Goal: Task Accomplishment & Management: Complete application form

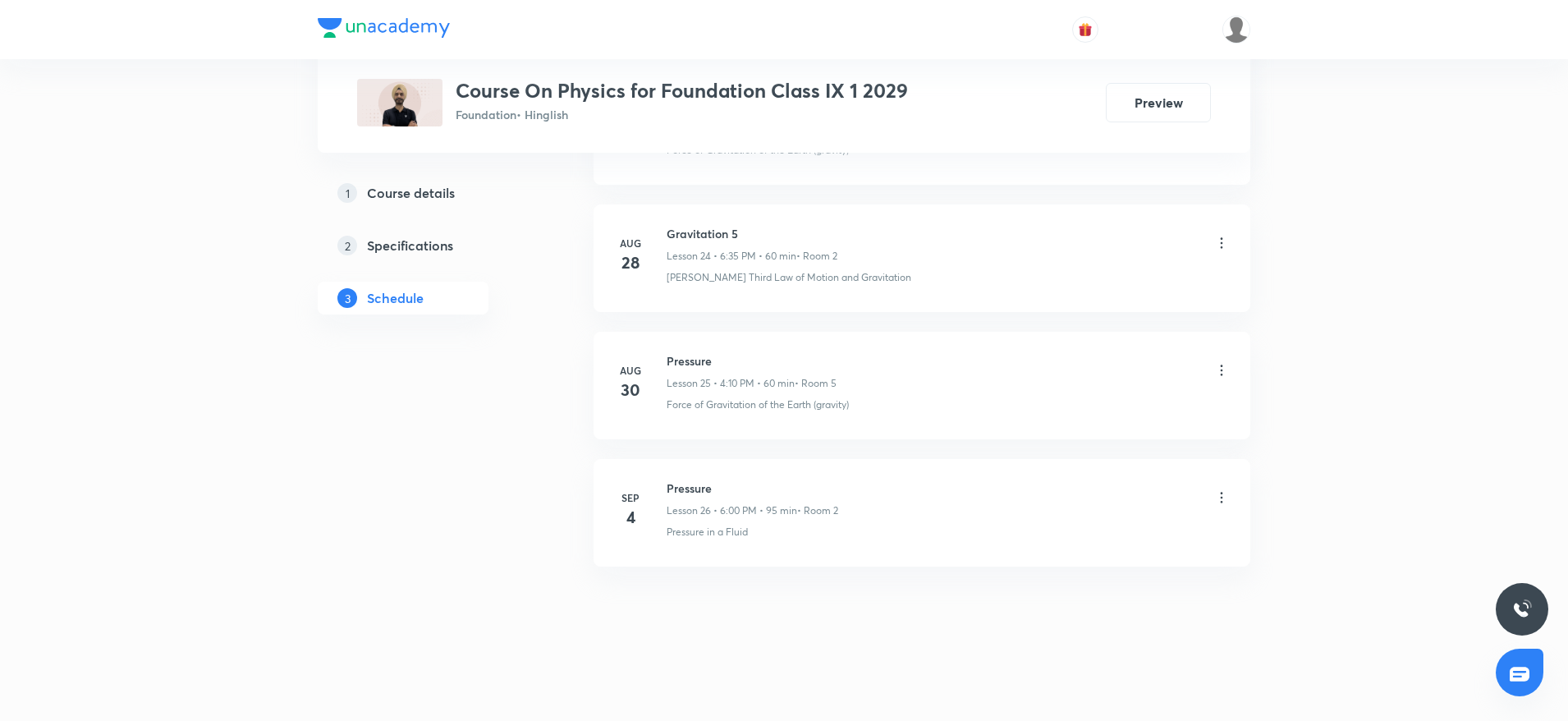
click at [700, 491] on h6 "Pressure" at bounding box center [752, 488] width 171 height 17
copy h6 "Pressure"
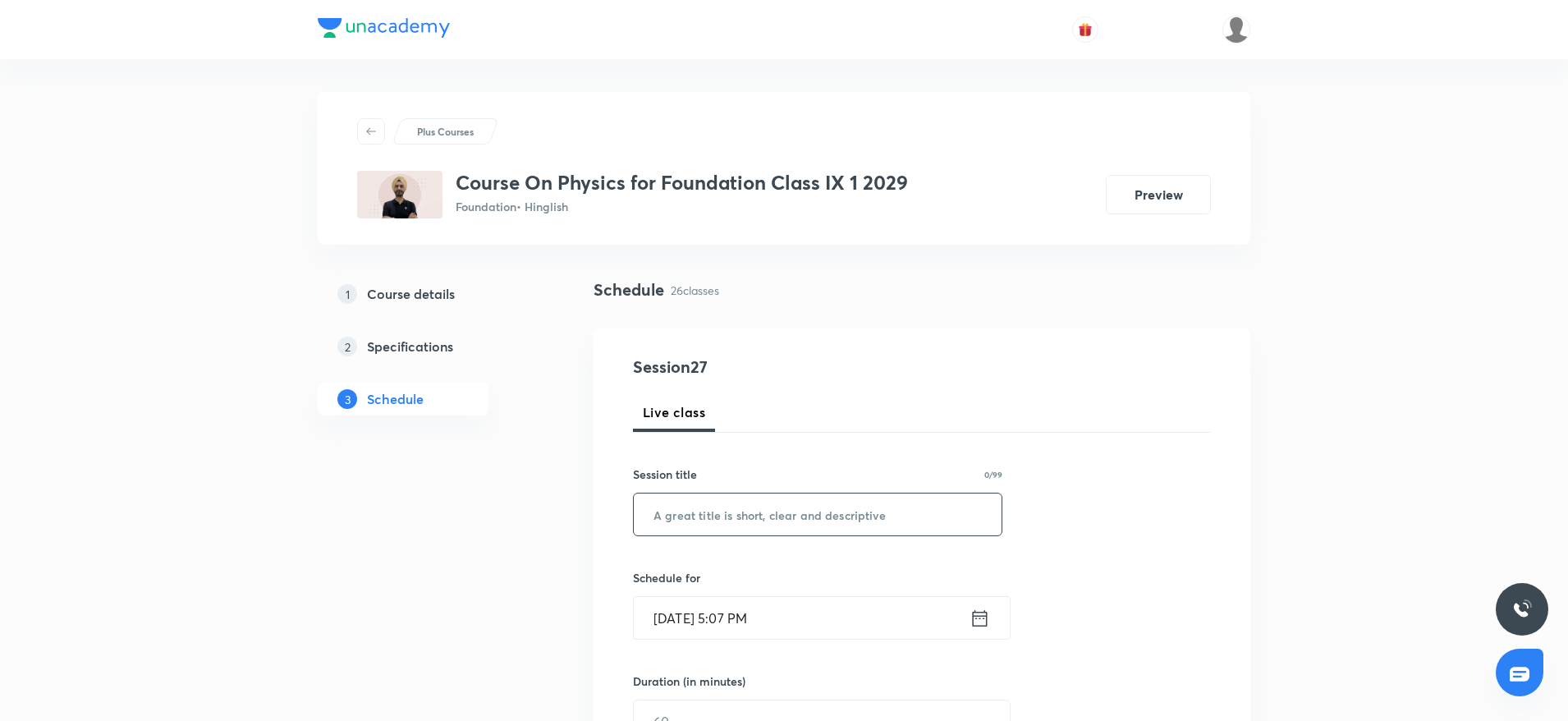
click at [702, 501] on input "text" at bounding box center [817, 514] width 367 height 42
paste input "Pressure"
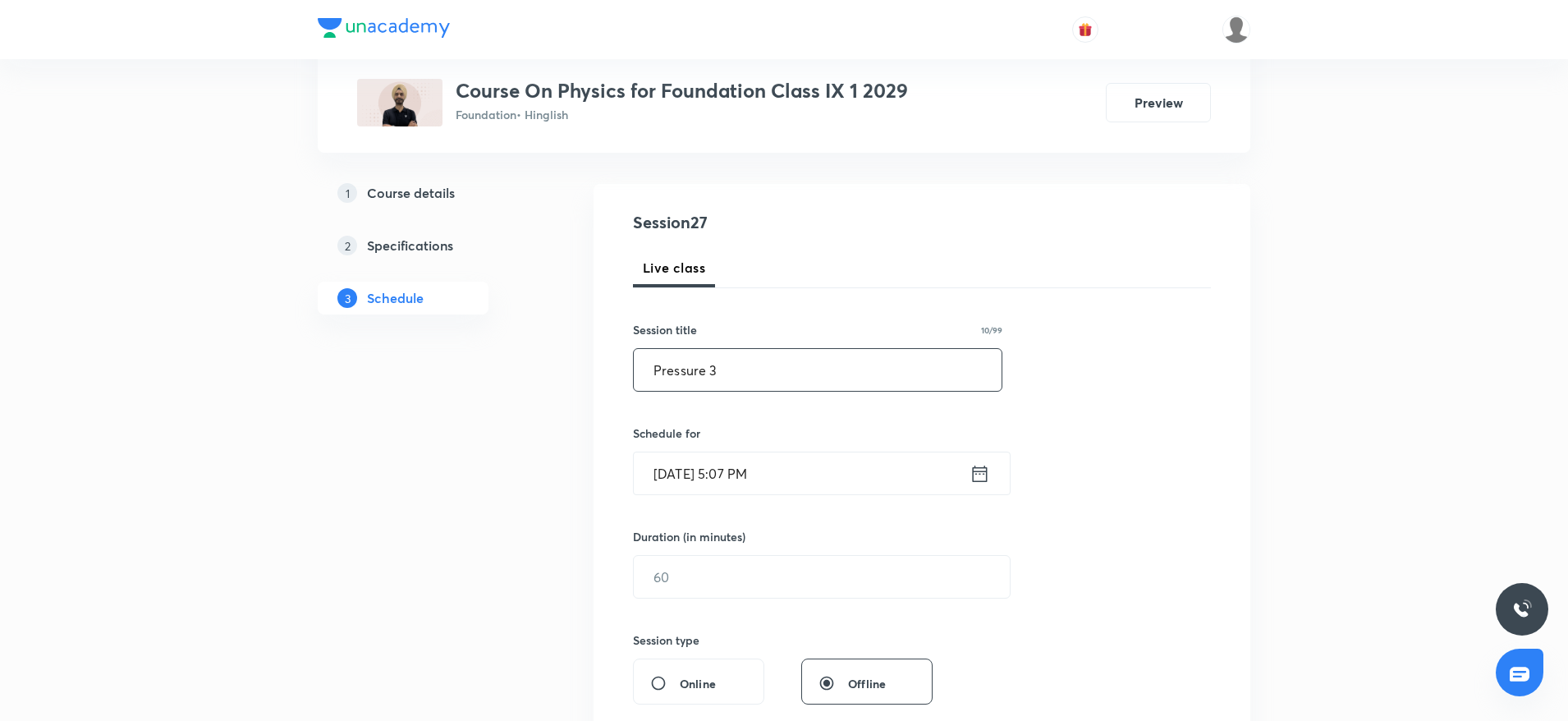
scroll to position [152, 0]
type input "Pressure 3"
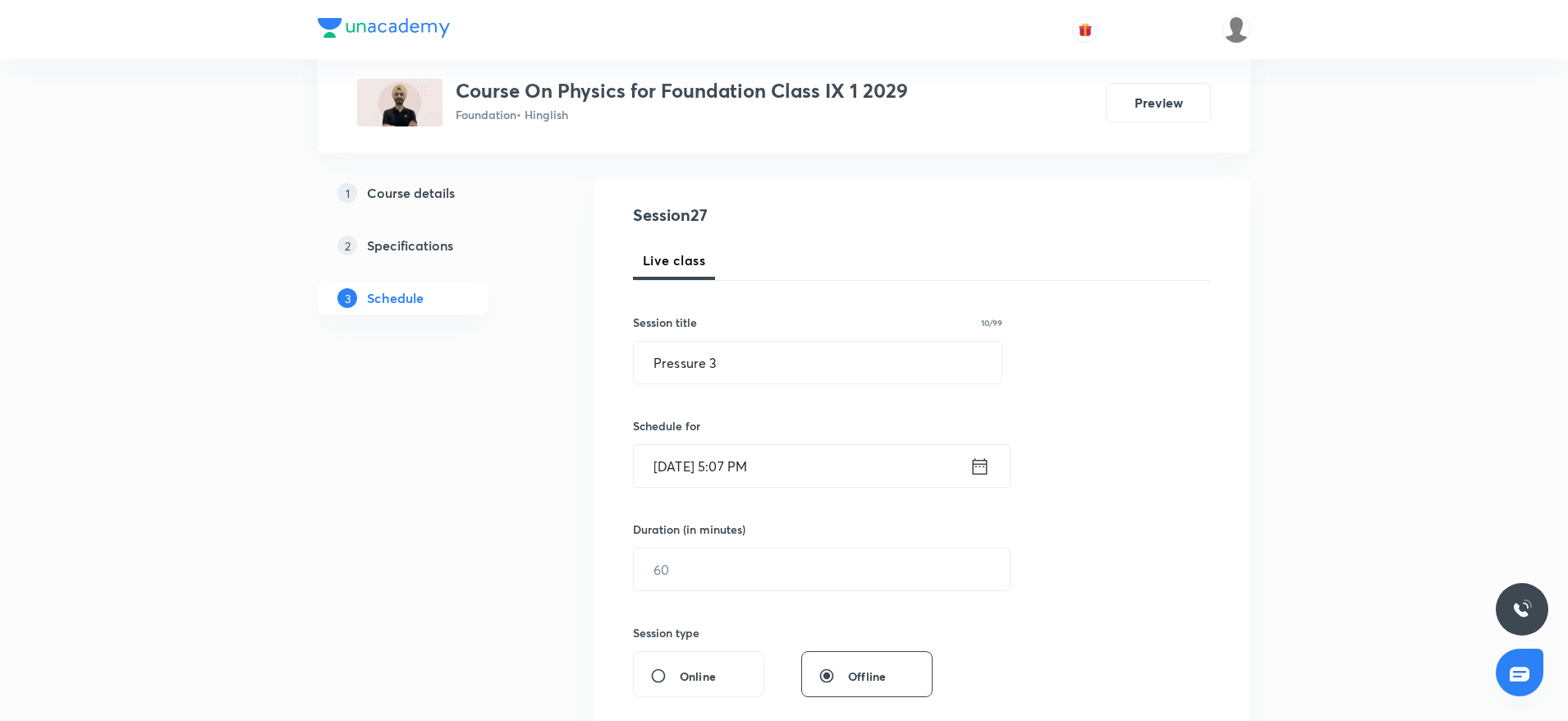
click at [835, 475] on input "Oct 4, 2025, 5:07 PM" at bounding box center [801, 466] width 335 height 42
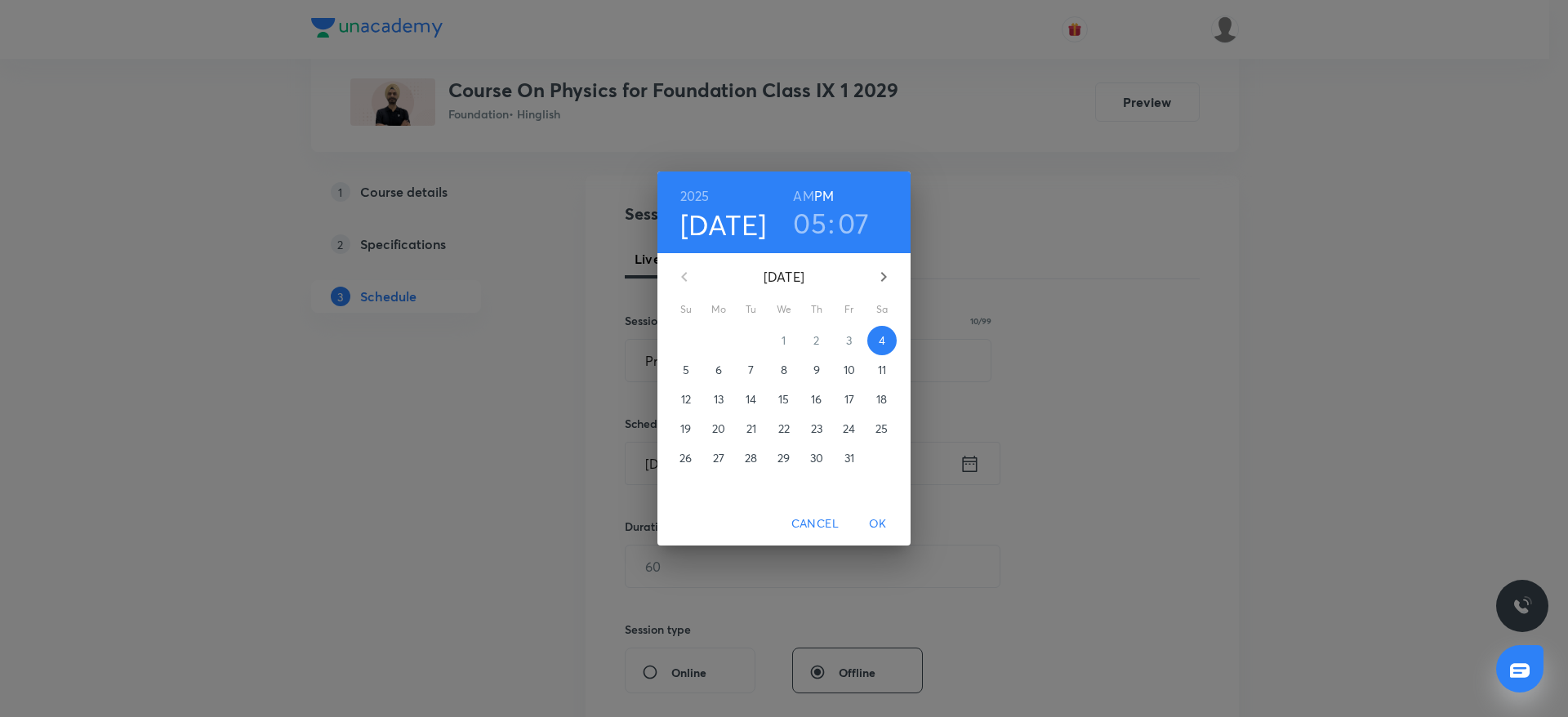
click at [862, 225] on h3 "07" at bounding box center [853, 223] width 32 height 34
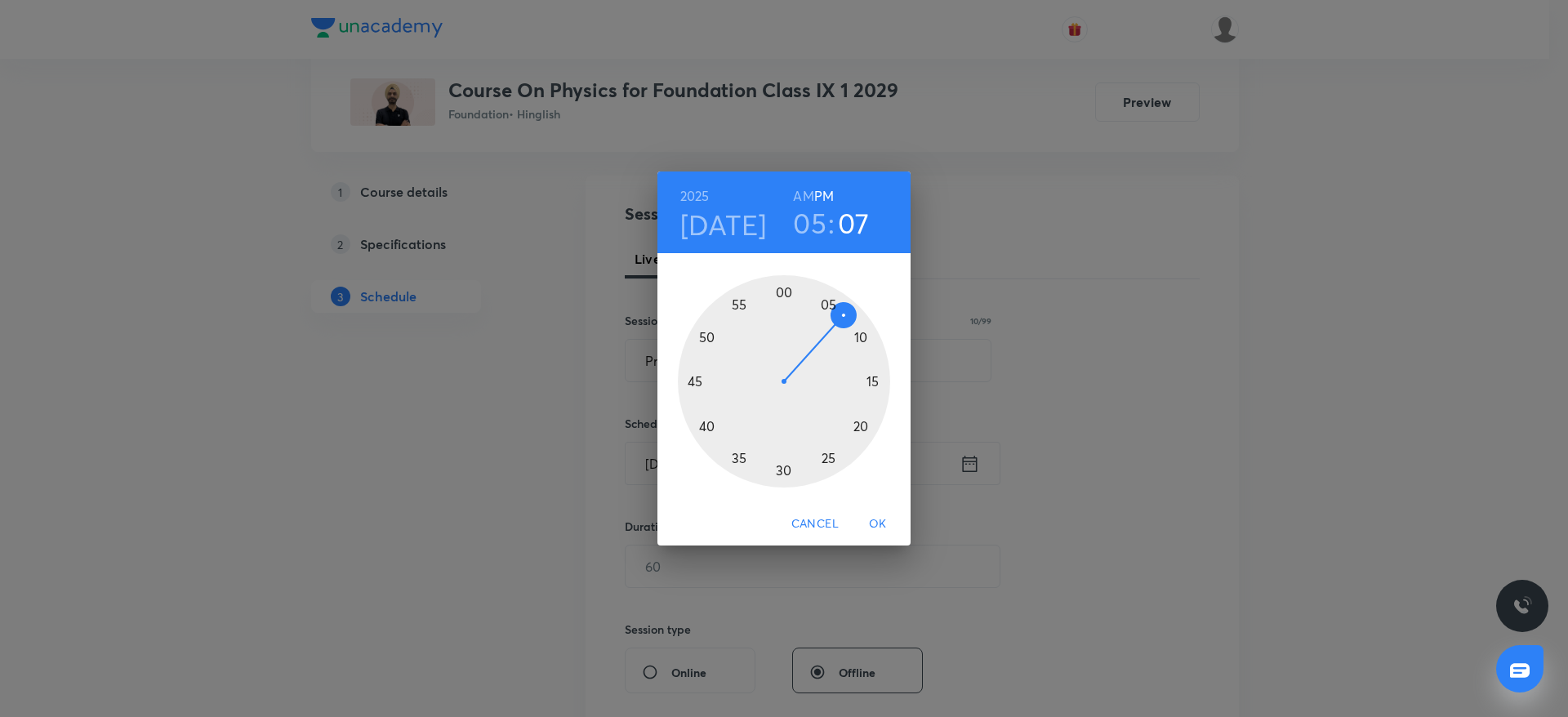
click at [862, 424] on div at bounding box center [784, 381] width 212 height 212
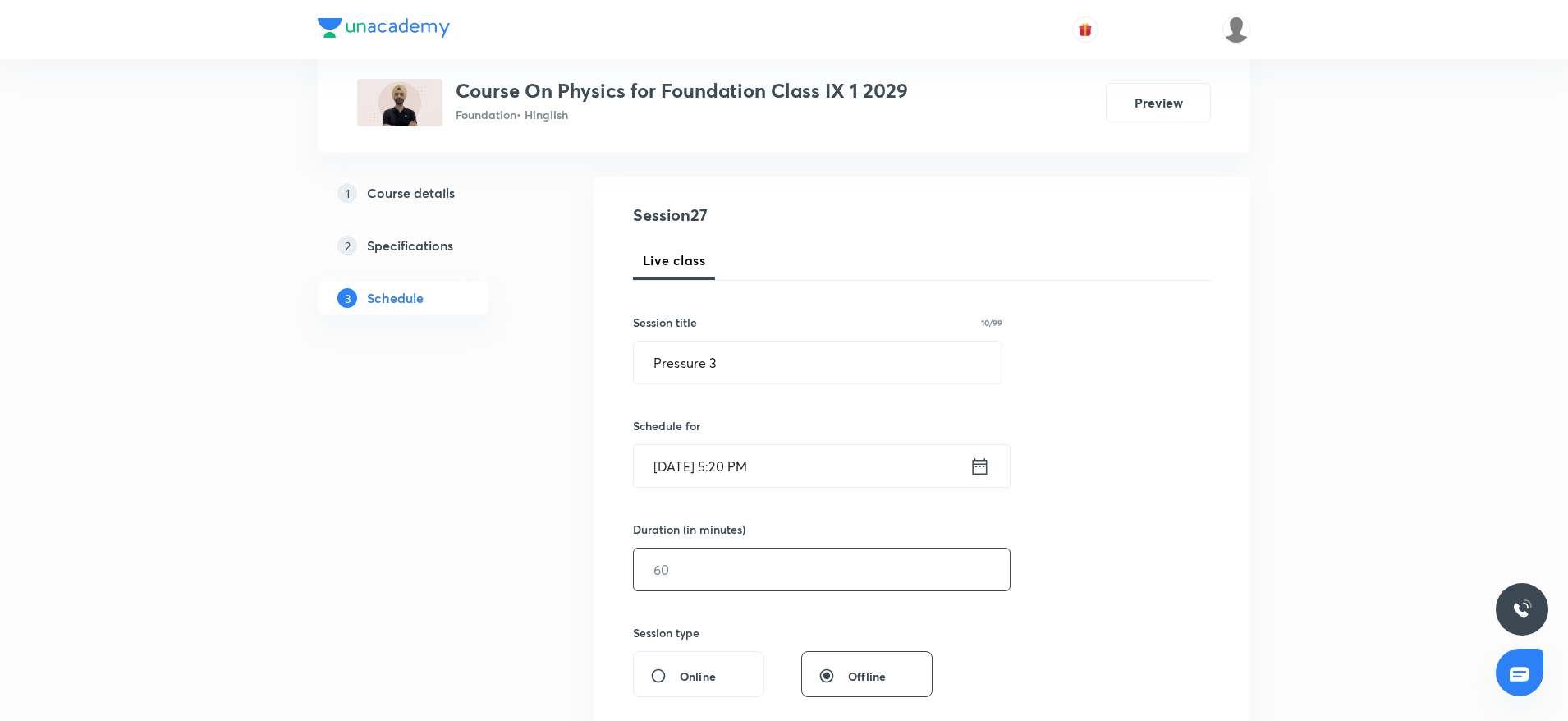
click at [713, 565] on input "text" at bounding box center [821, 569] width 376 height 42
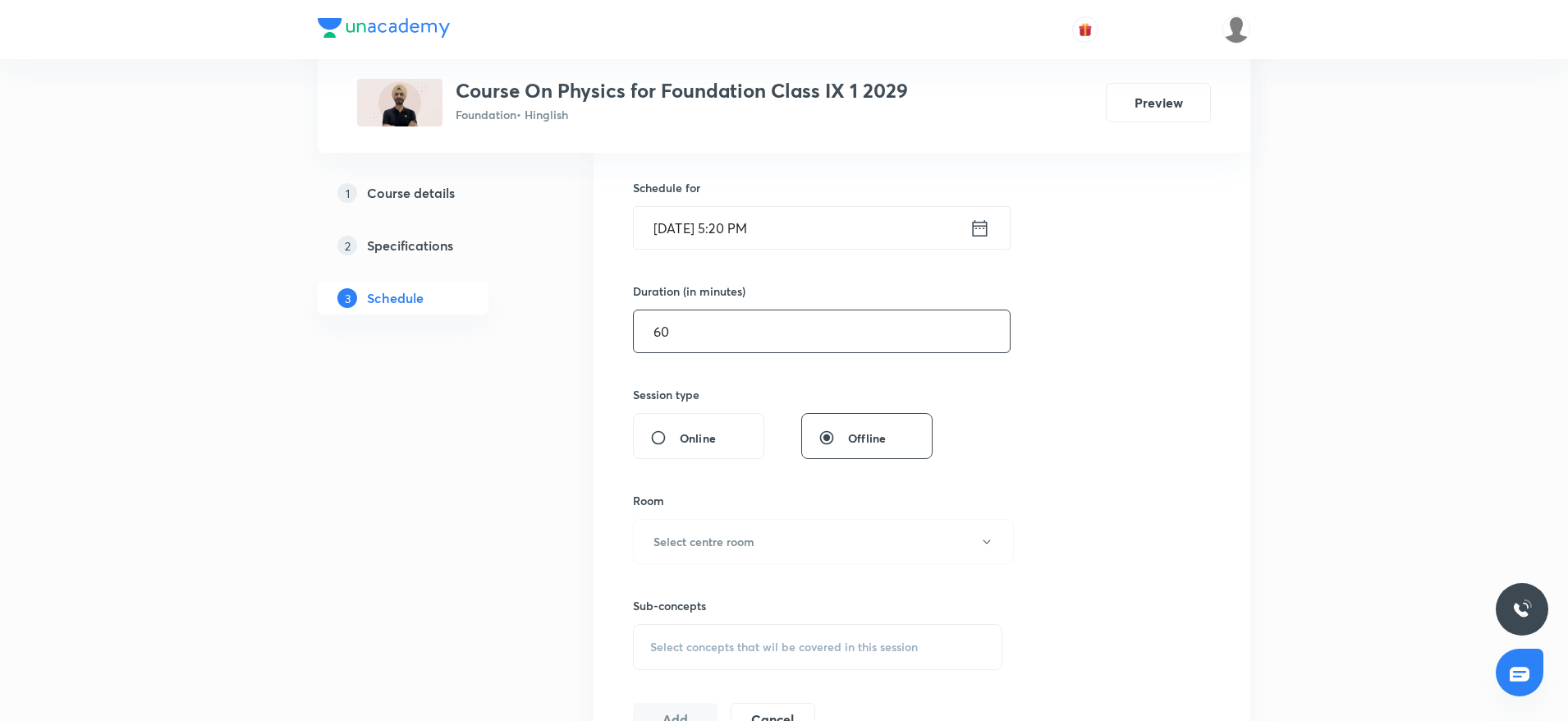
scroll to position [423, 0]
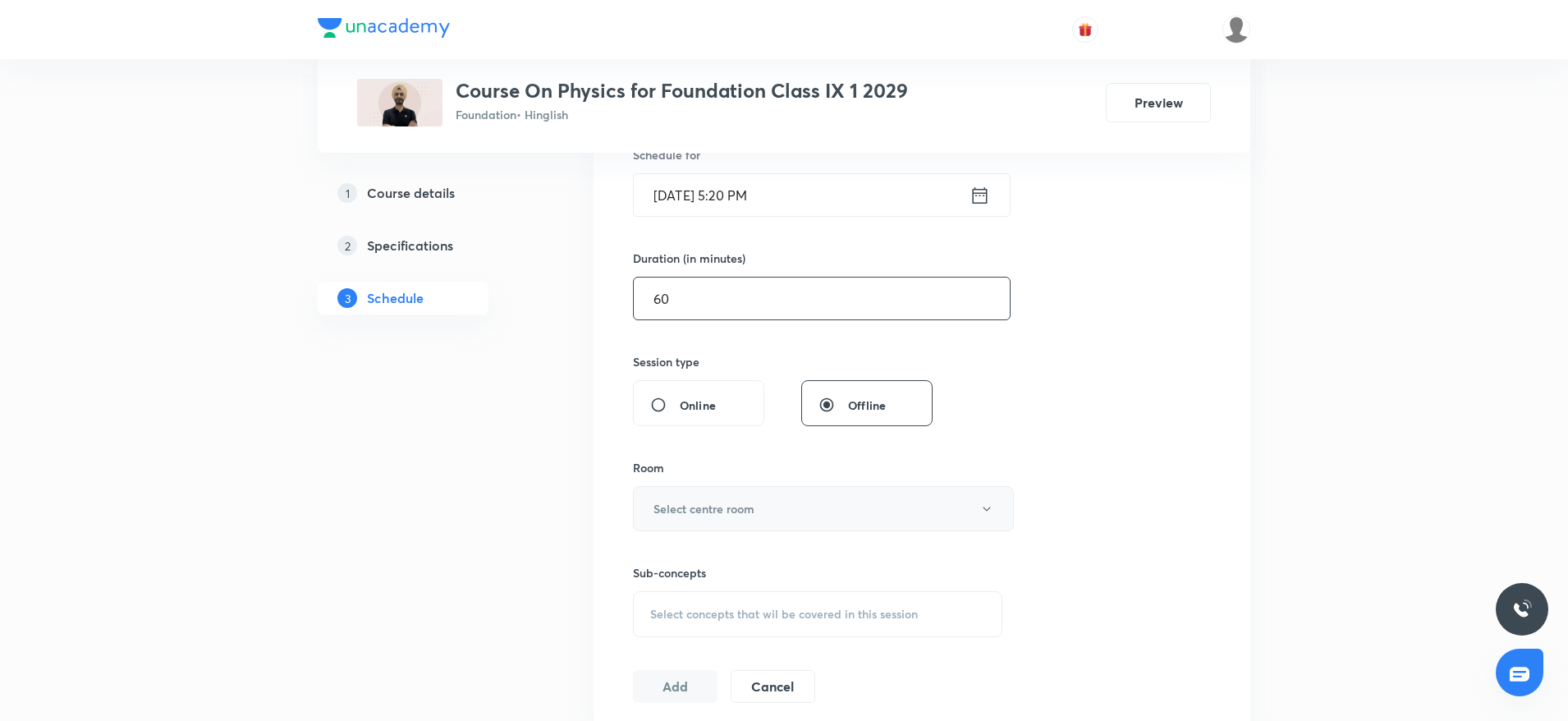
type input "60"
click at [739, 508] on h6 "Select centre room" at bounding box center [704, 508] width 101 height 17
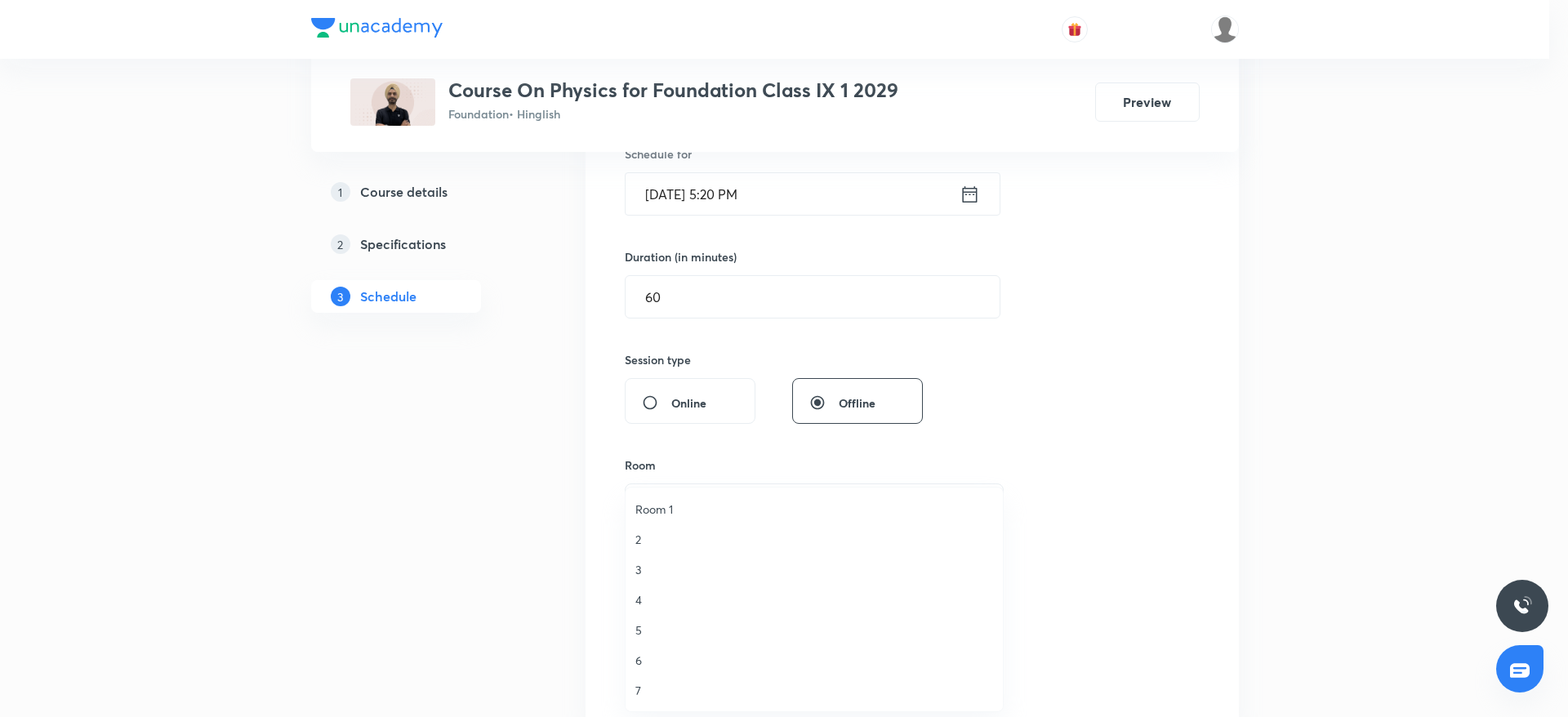
click at [643, 629] on span "5" at bounding box center [814, 629] width 357 height 17
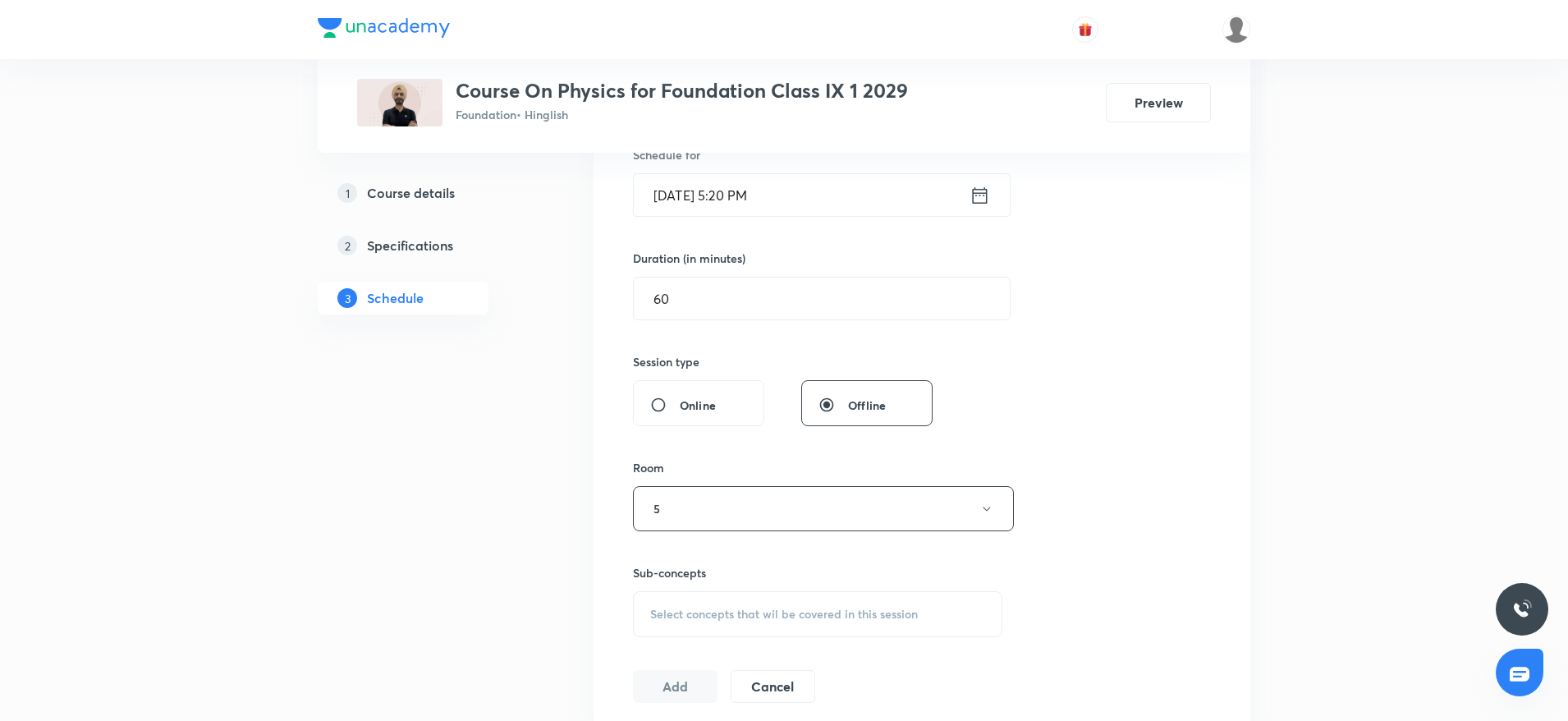
click at [706, 601] on div "Select concepts that wil be covered in this session" at bounding box center [817, 614] width 369 height 46
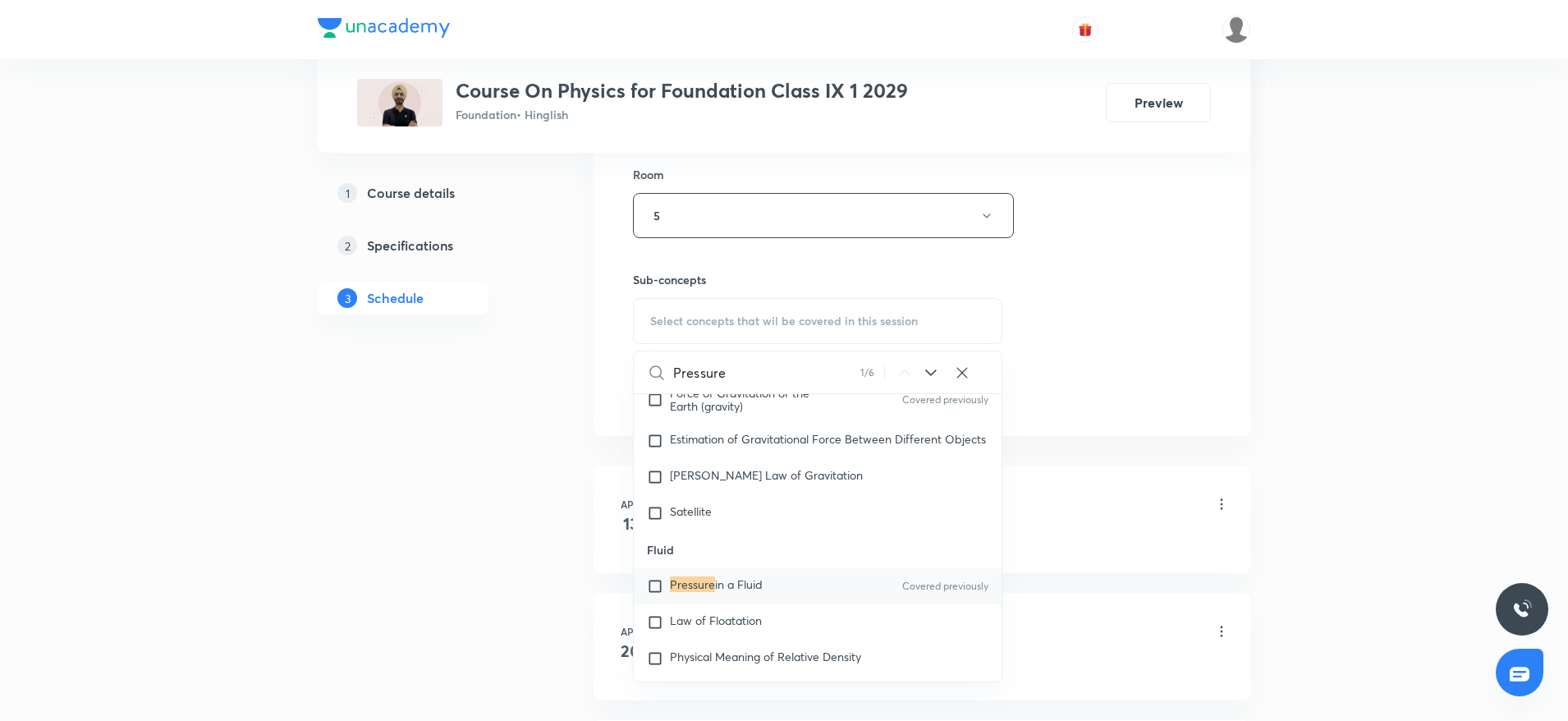
scroll to position [719, 0]
type input "Pressure"
click at [717, 589] on span "in a Fluid" at bounding box center [739, 581] width 48 height 16
checkbox input "true"
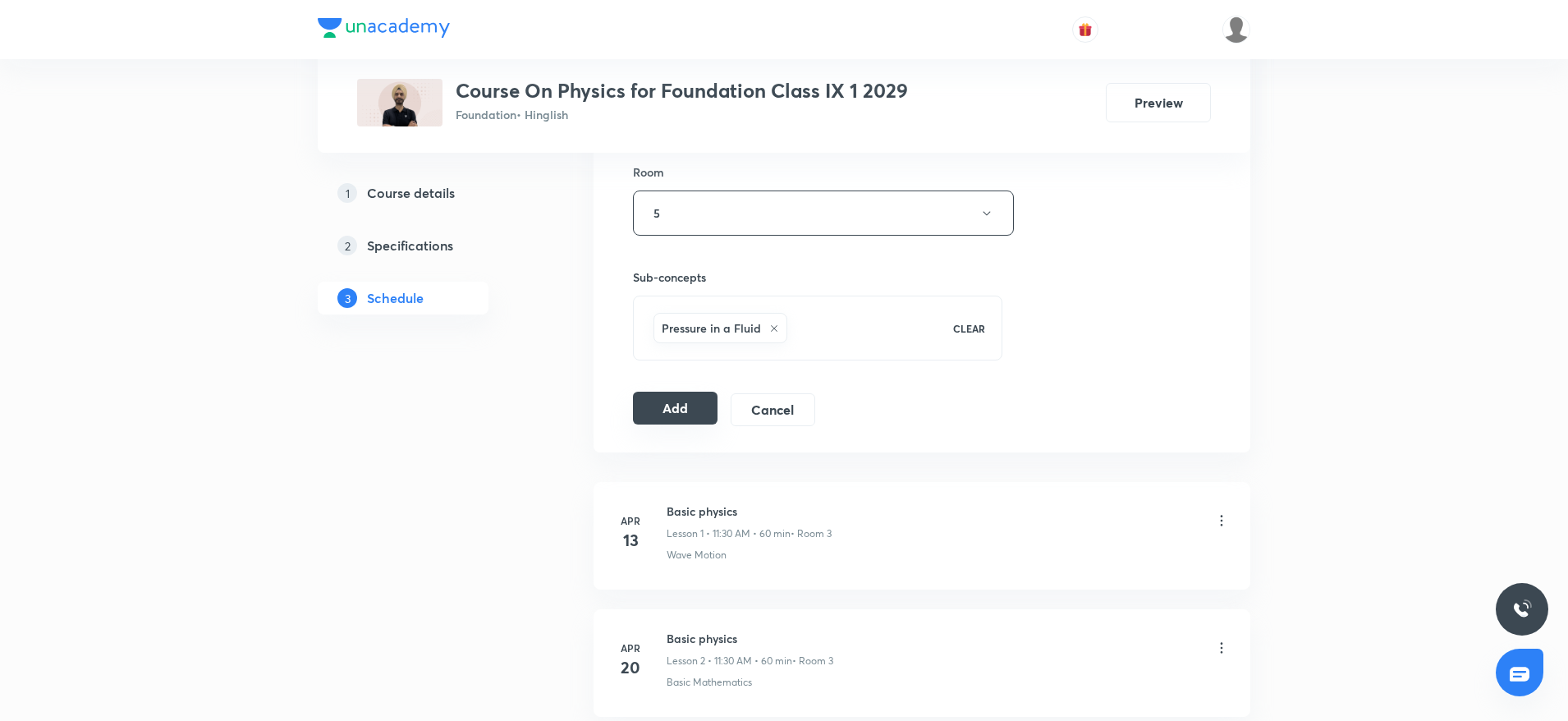
click at [688, 405] on button "Add" at bounding box center [675, 408] width 85 height 33
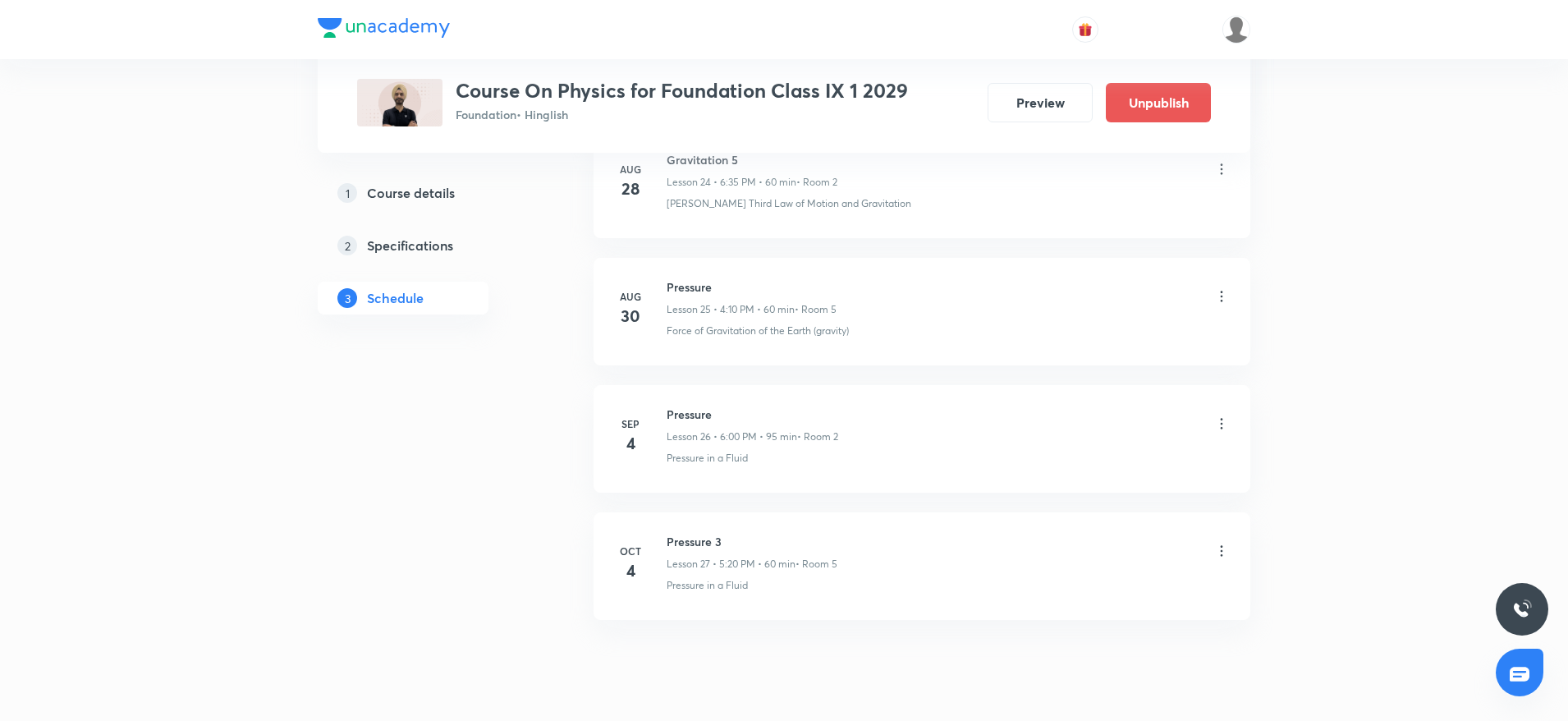
scroll to position [3276, 0]
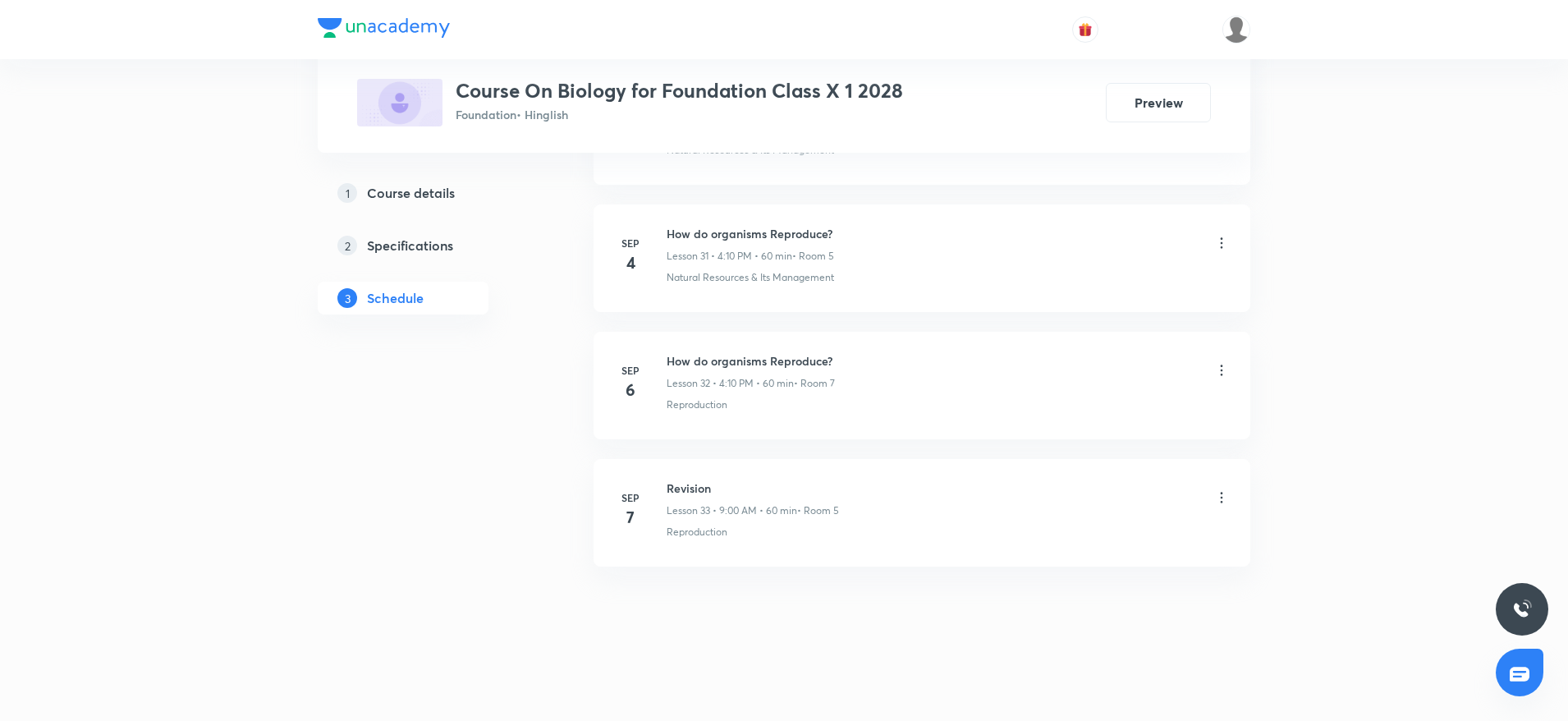
scroll to position [4794, 0]
click at [708, 359] on h6 "How do organisms Reproduce?" at bounding box center [751, 360] width 168 height 17
copy h6 "How do organisms Reproduce?"
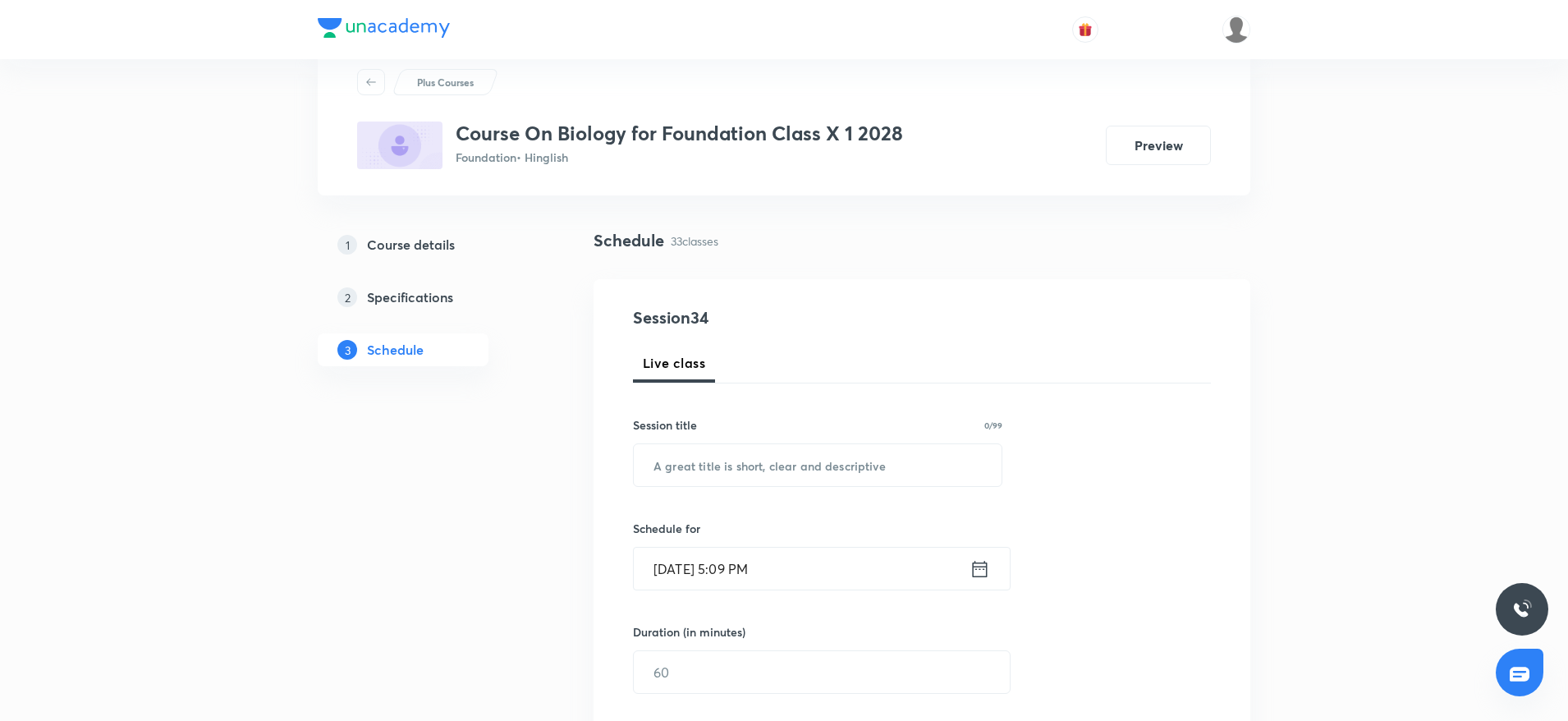
scroll to position [0, 0]
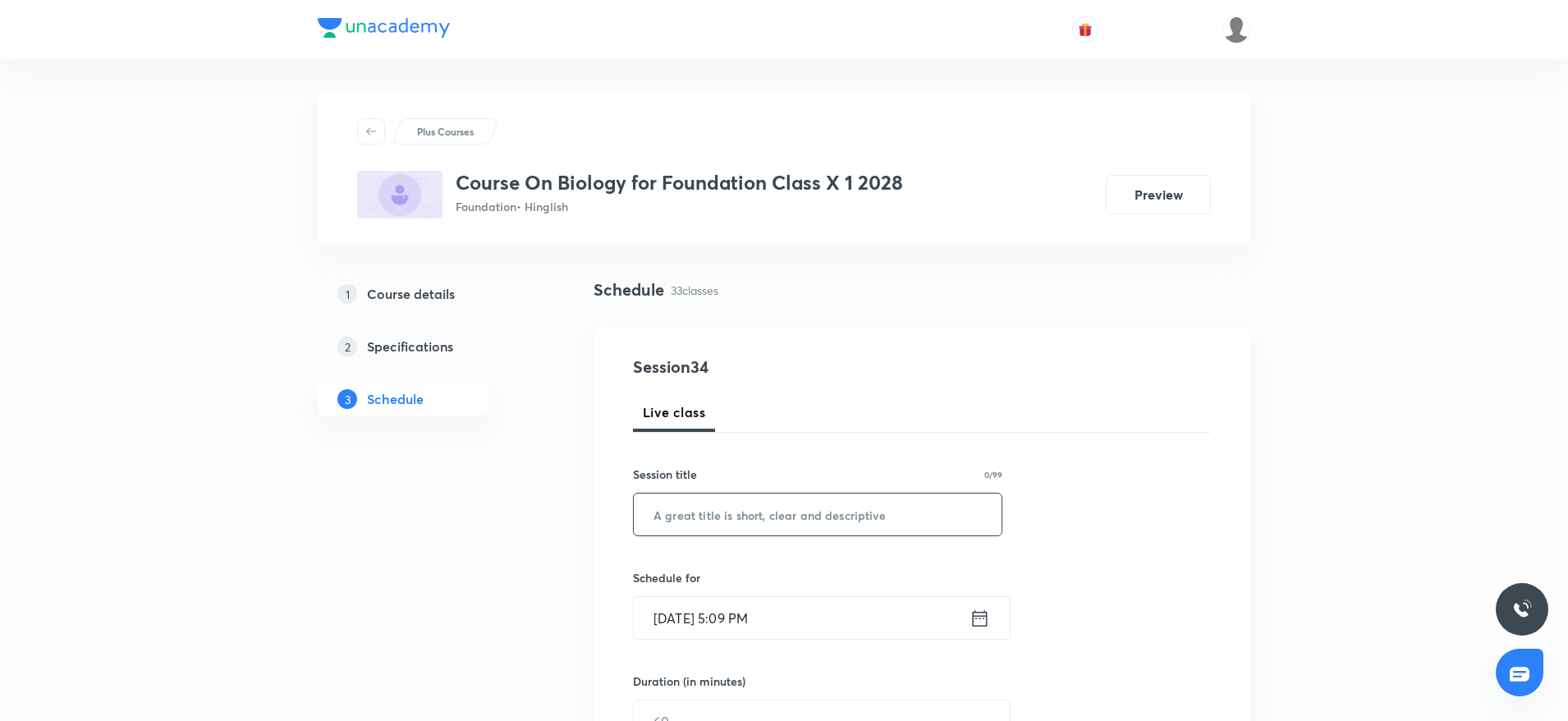
click at [691, 520] on input "text" at bounding box center [817, 514] width 367 height 42
paste input "How do organisms Reproduce?"
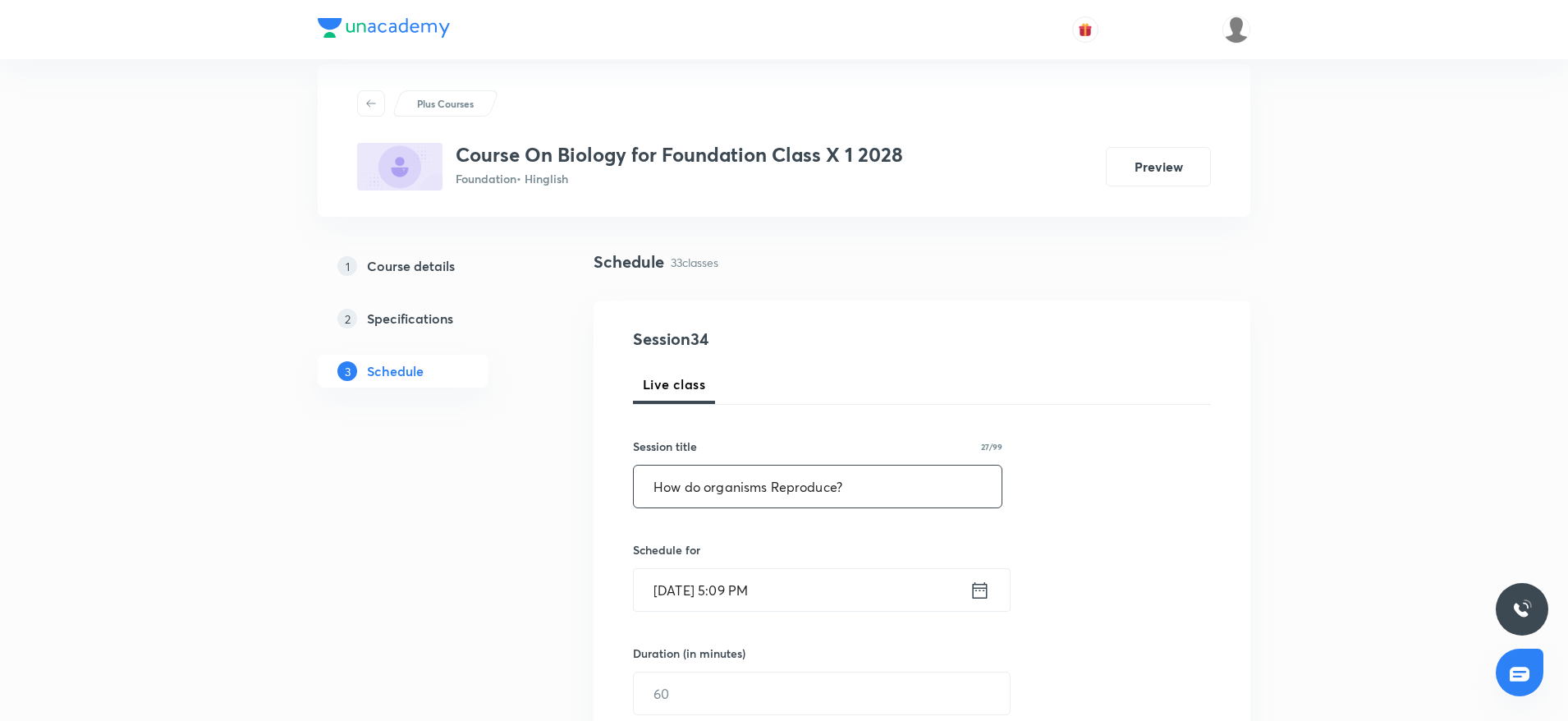
scroll to position [29, 0]
type input "How do organisms Reproduce?"
click at [840, 584] on input "Oct 4, 2025, 5:09 PM" at bounding box center [801, 588] width 335 height 42
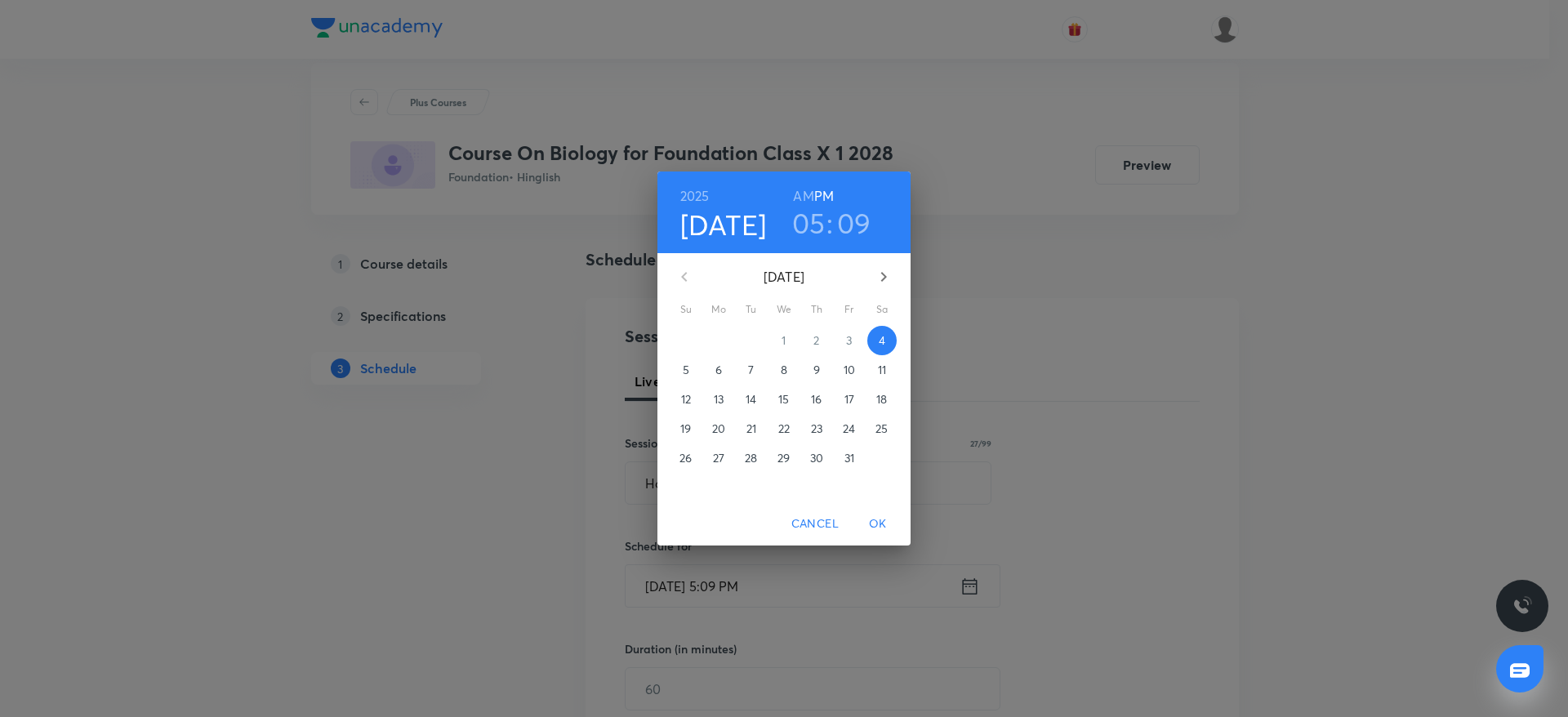
click at [846, 226] on h3 "09" at bounding box center [854, 223] width 34 height 34
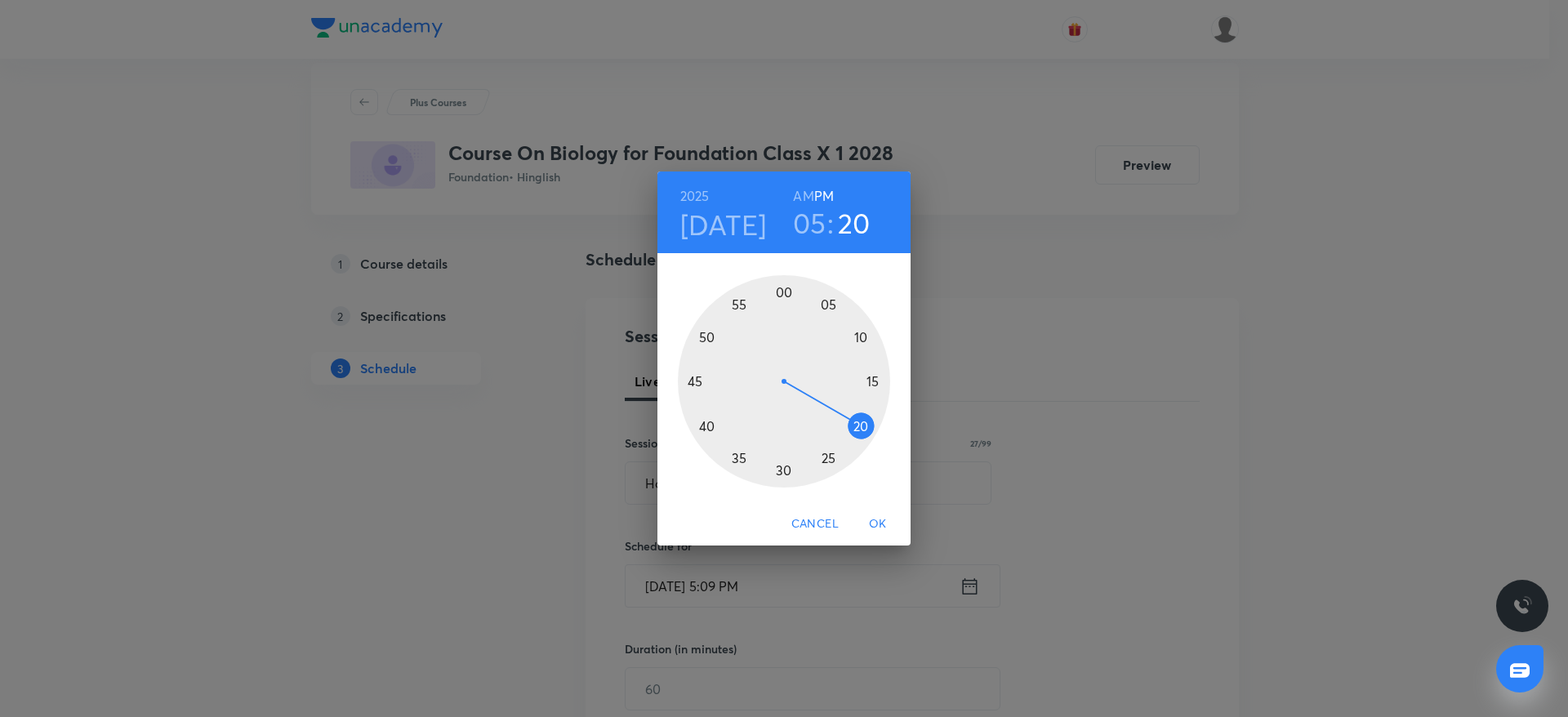
drag, startPoint x: 856, startPoint y: 332, endPoint x: 865, endPoint y: 427, distance: 95.4
click at [865, 427] on div at bounding box center [784, 381] width 212 height 212
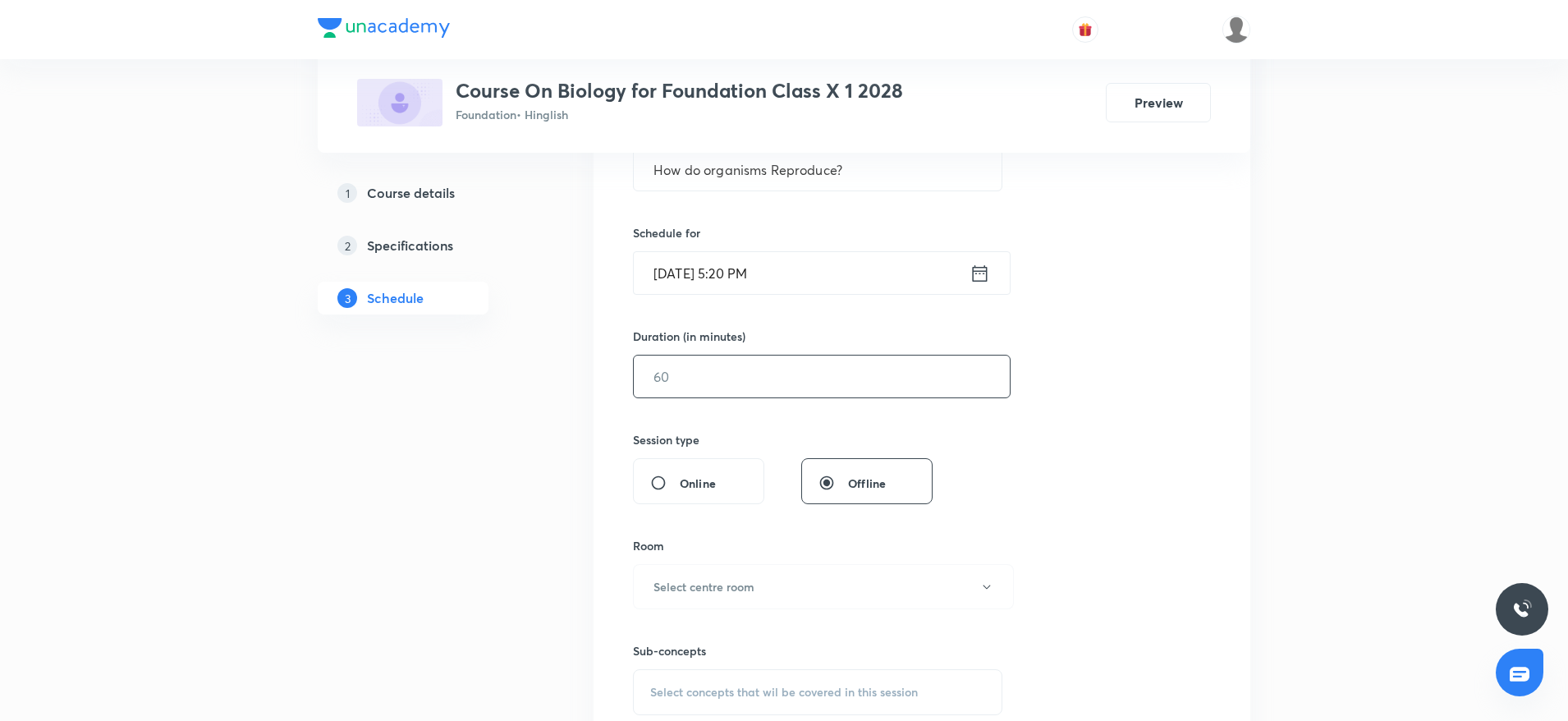
scroll to position [353, 0]
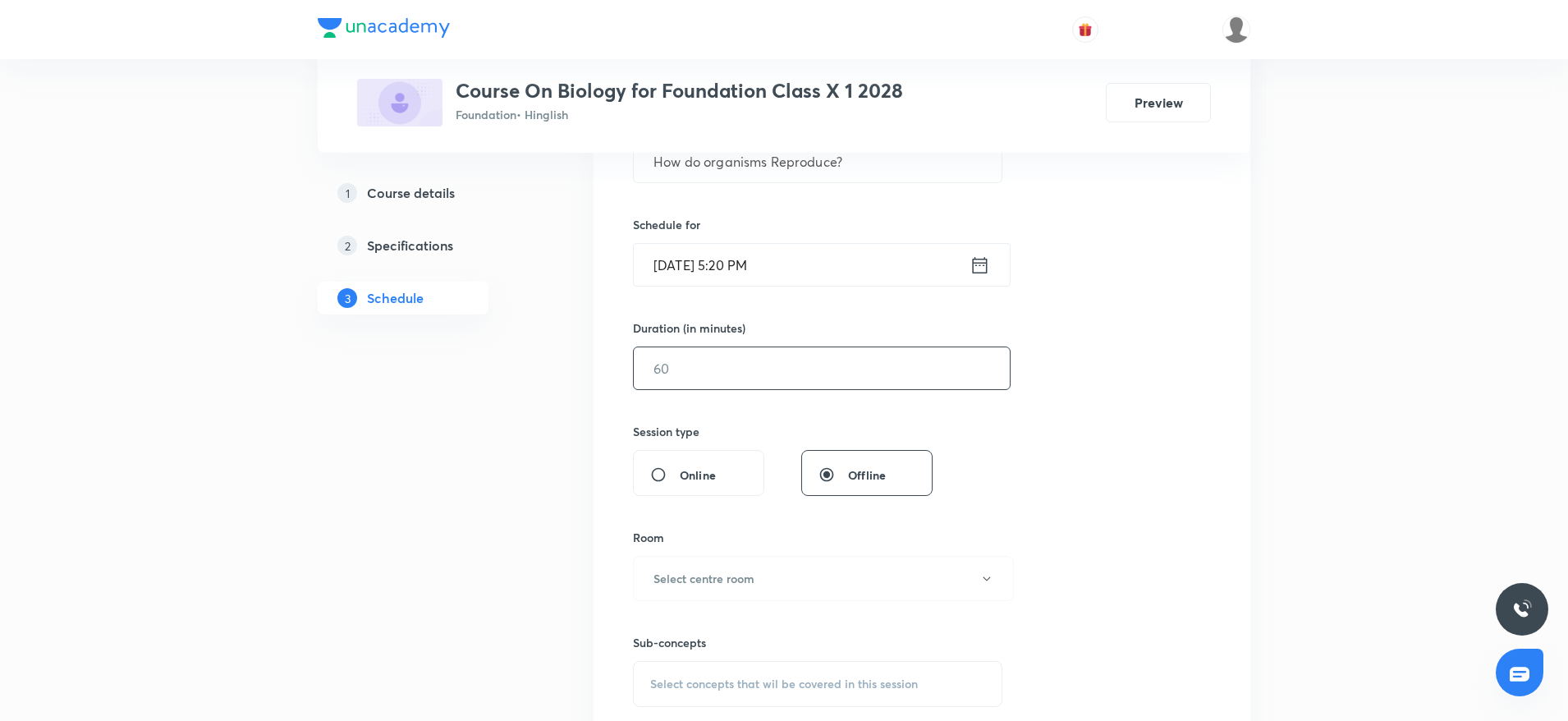
click at [671, 360] on input "text" at bounding box center [821, 368] width 376 height 42
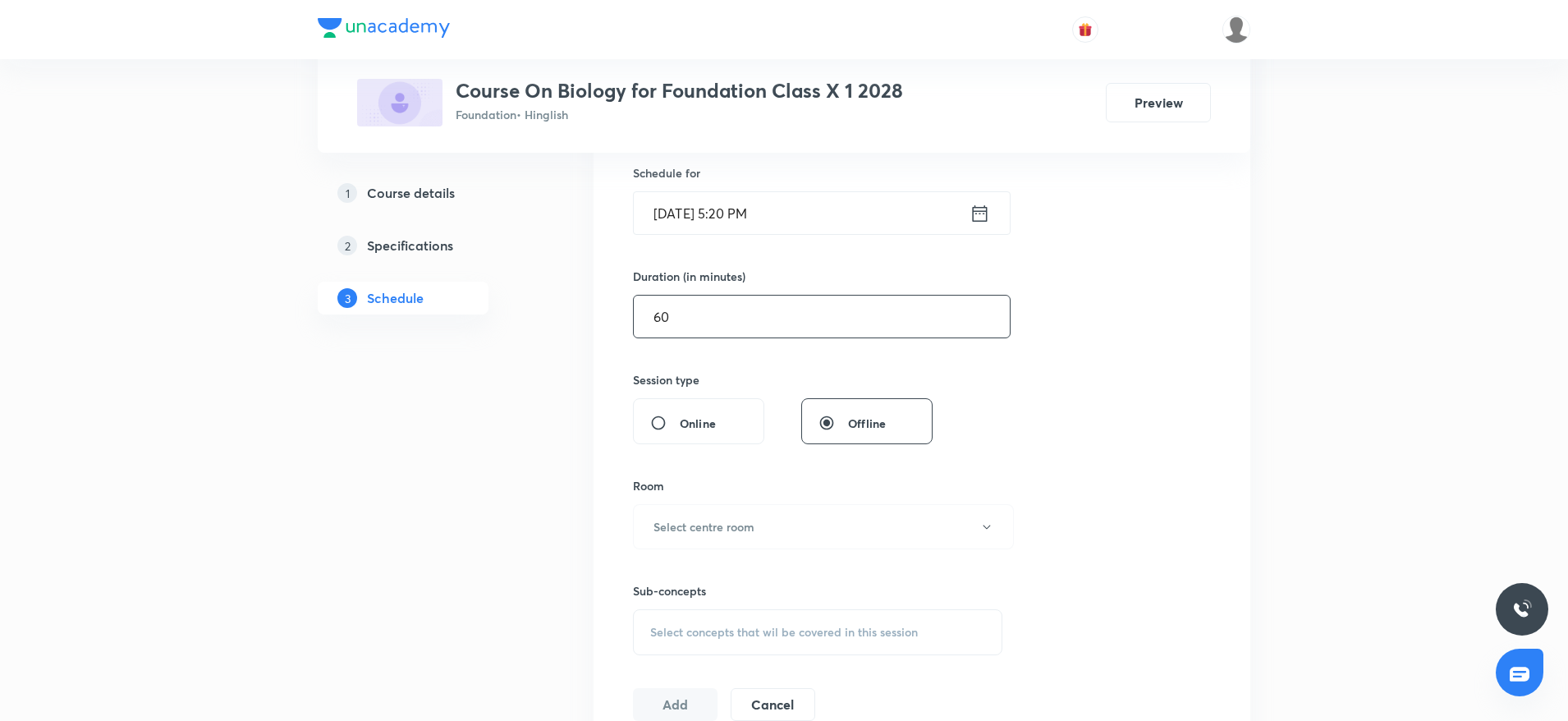
scroll to position [406, 0]
type input "60"
click at [803, 466] on div "Session 34 Live class Session title 27/99 How do organisms Reproduce? ​ Schedul…" at bounding box center [921, 333] width 578 height 770
click at [722, 537] on button "Select centre room" at bounding box center [823, 525] width 381 height 45
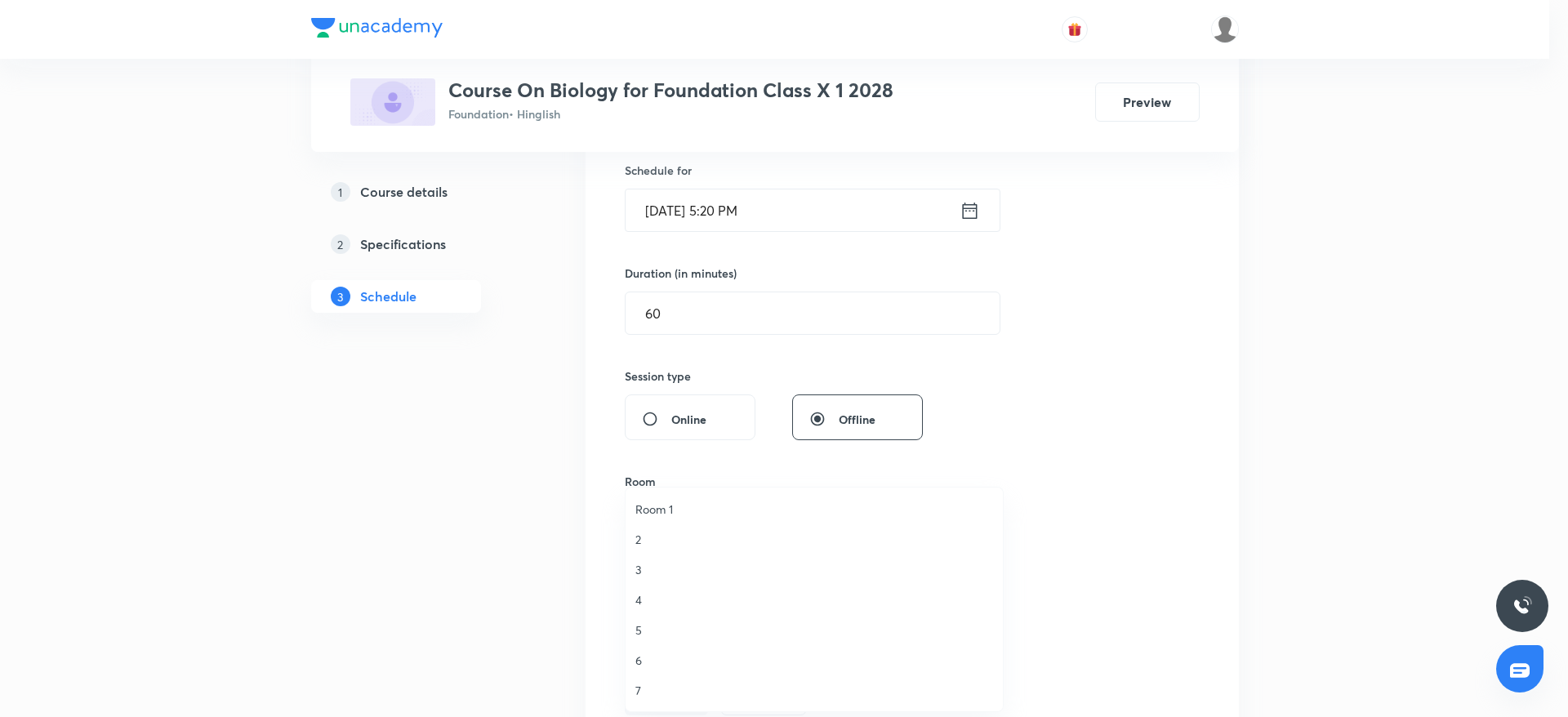
click at [653, 686] on span "7" at bounding box center [814, 690] width 357 height 17
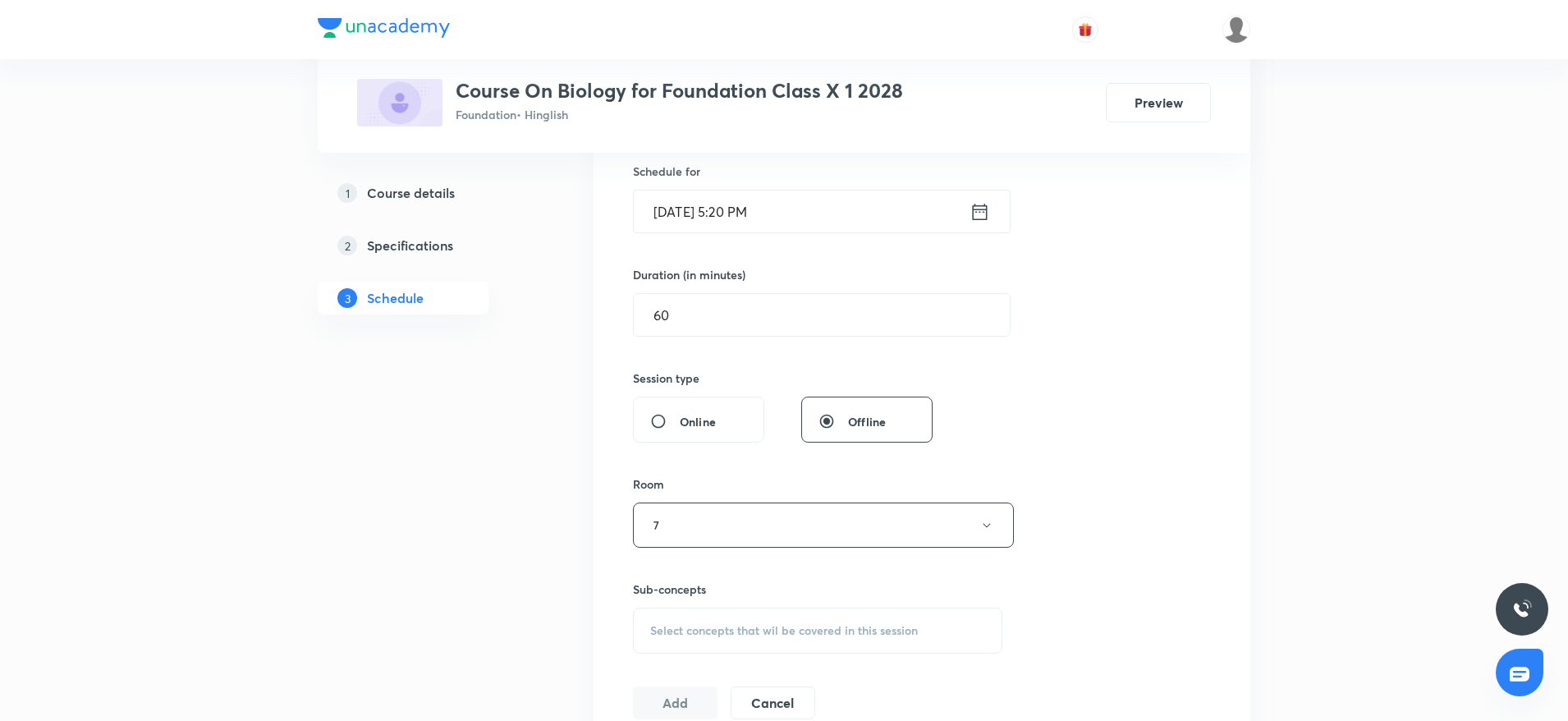
click at [716, 611] on div "Select concepts that wil be covered in this session" at bounding box center [817, 630] width 369 height 46
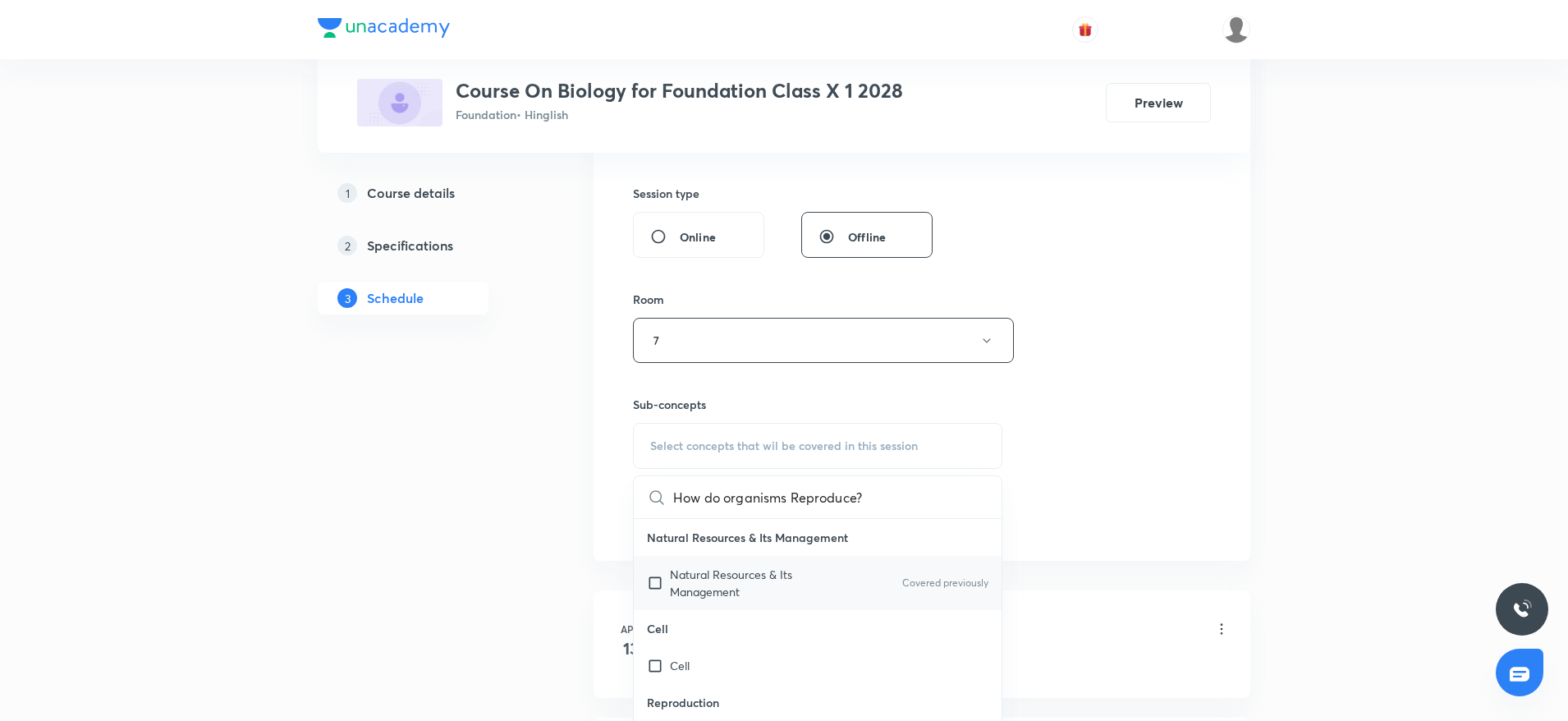
scroll to position [0, 5]
type input "How do organisms Reproduce?"
click at [683, 583] on span "Natural Resources & Its Management" at bounding box center [731, 578] width 122 height 29
checkbox input "true"
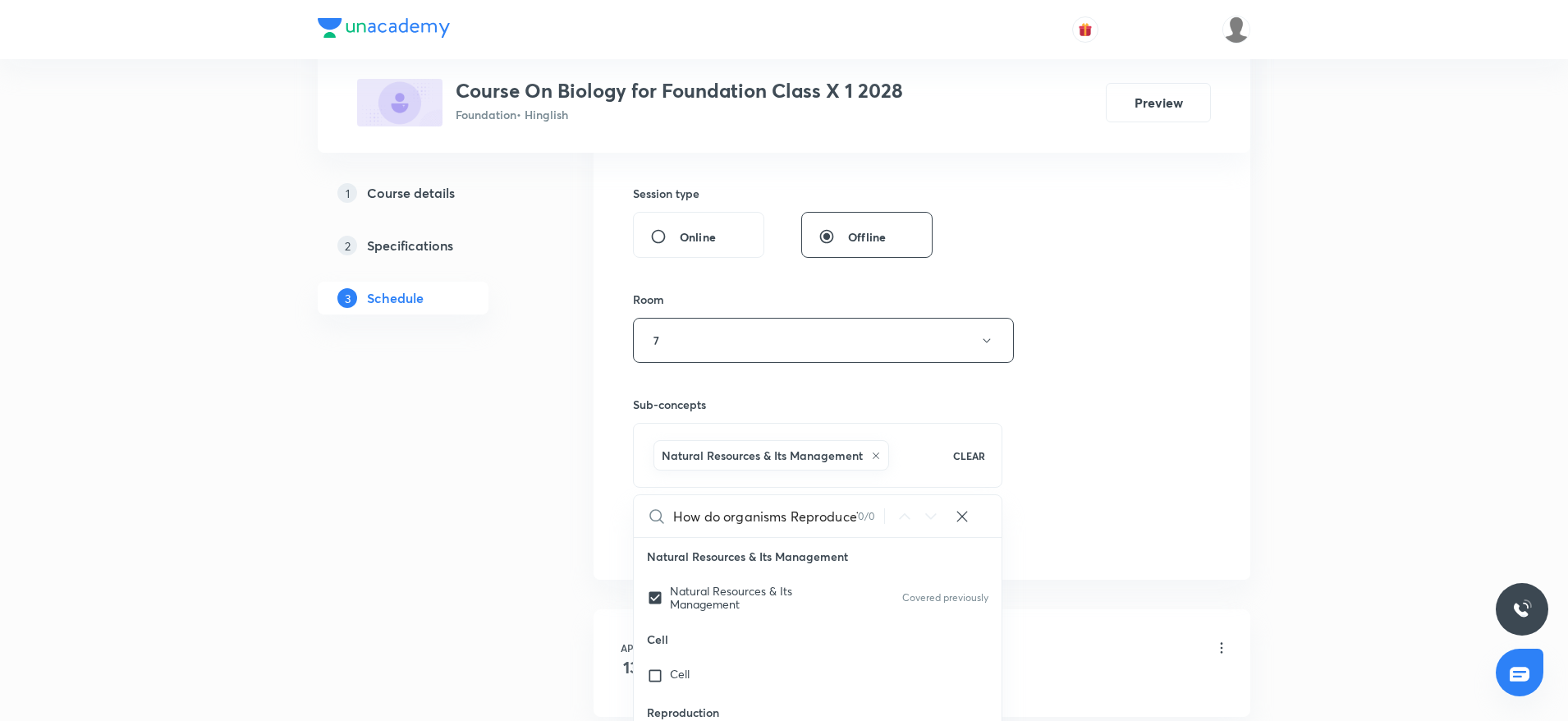
click at [1180, 389] on div "Session 34 Live class Session title 27/99 How do organisms Reproduce? ​ Schedul…" at bounding box center [921, 158] width 578 height 789
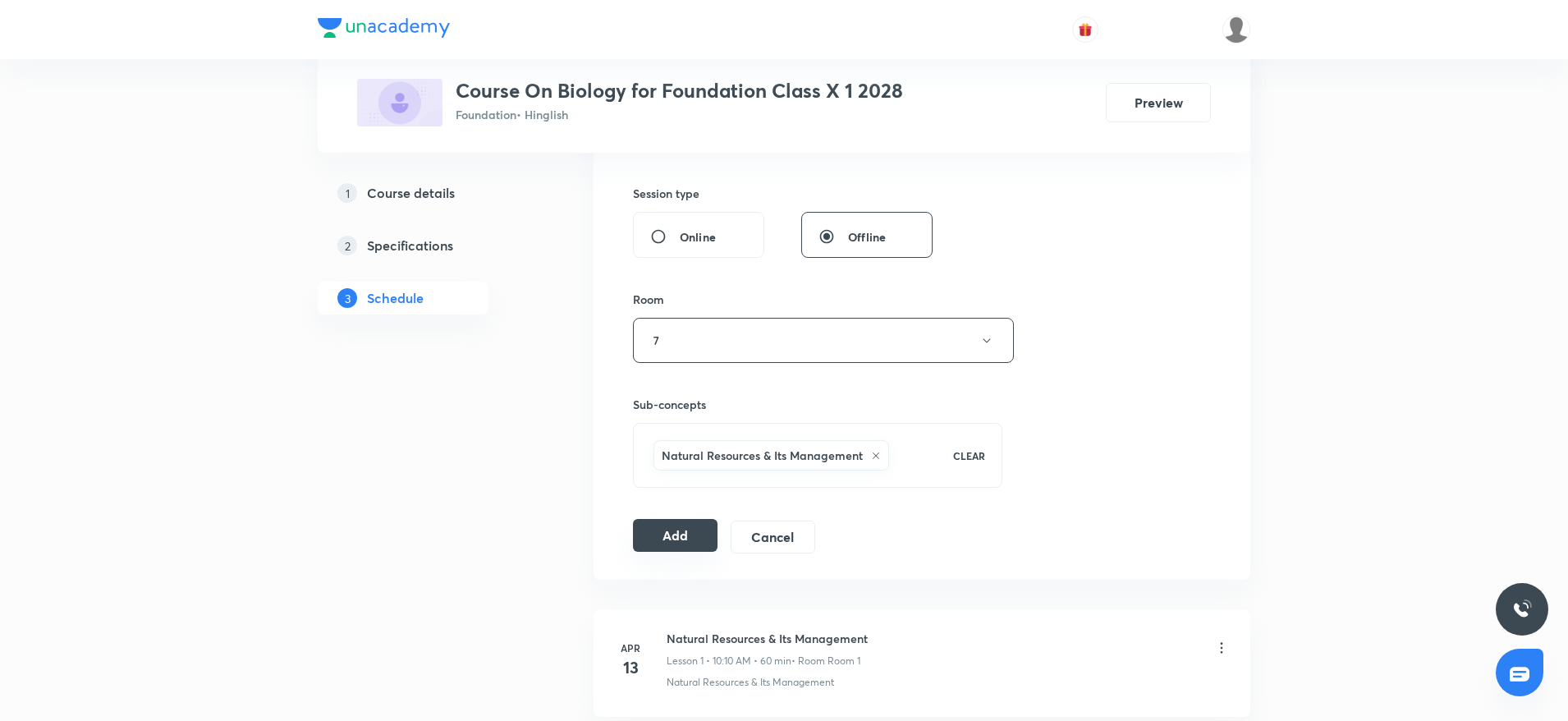
click at [652, 542] on button "Add" at bounding box center [675, 536] width 85 height 33
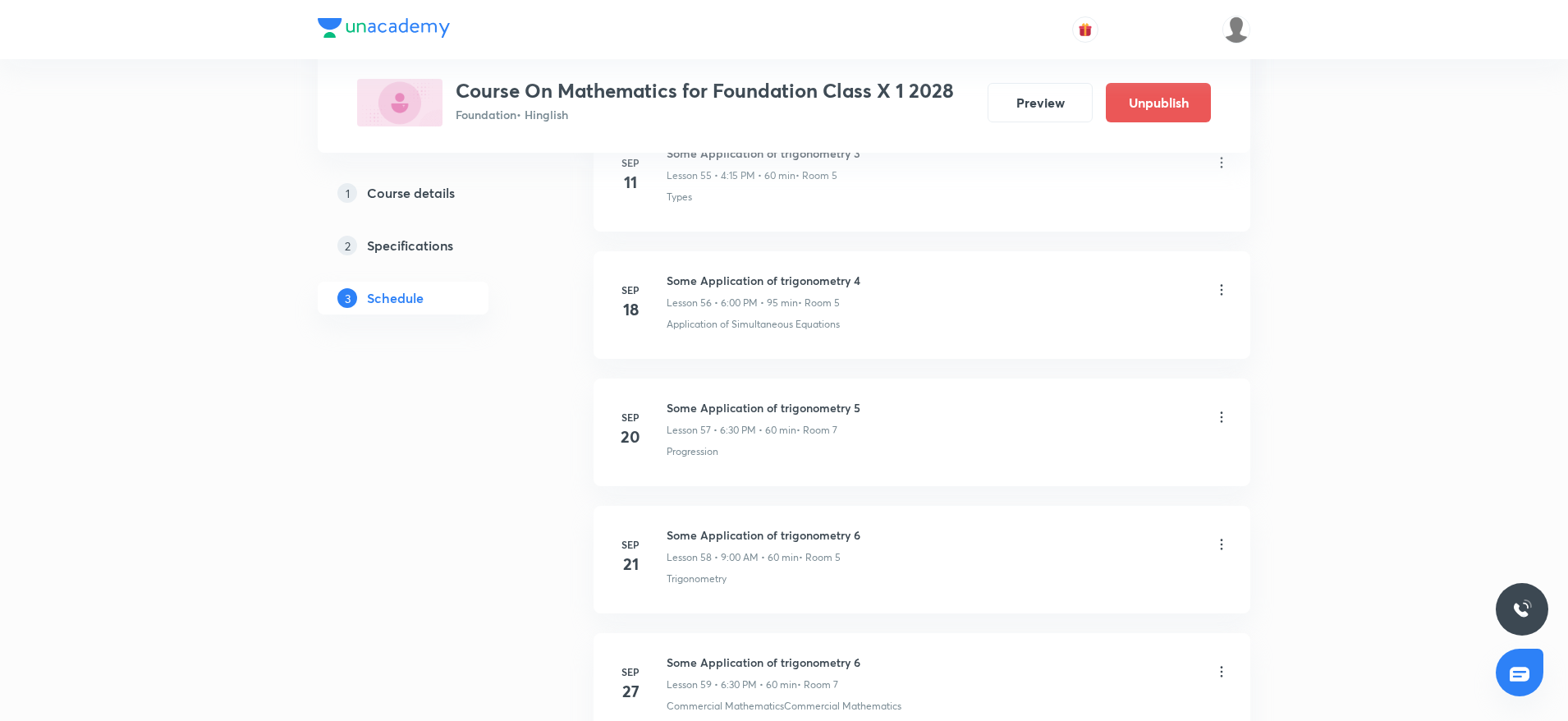
scroll to position [7172, 0]
